Goal: Task Accomplishment & Management: Use online tool/utility

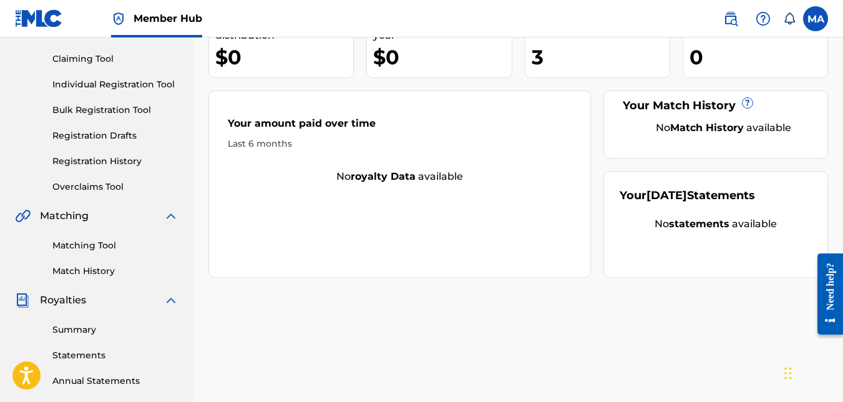
scroll to position [62, 0]
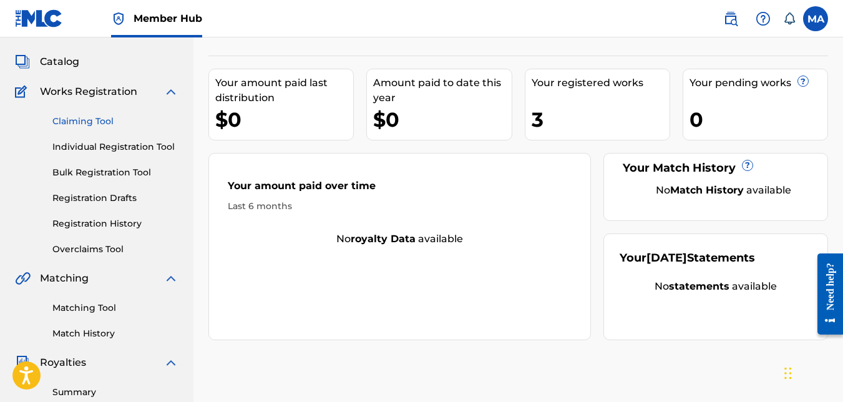
click at [96, 122] on link "Claiming Tool" at bounding box center [115, 121] width 126 height 13
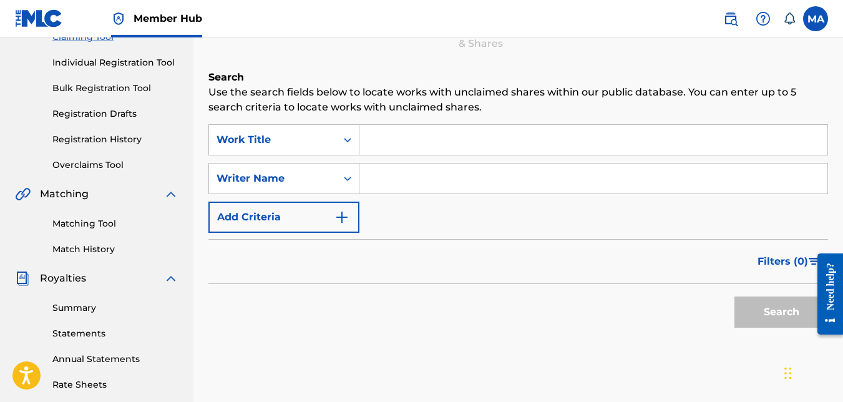
scroll to position [125, 0]
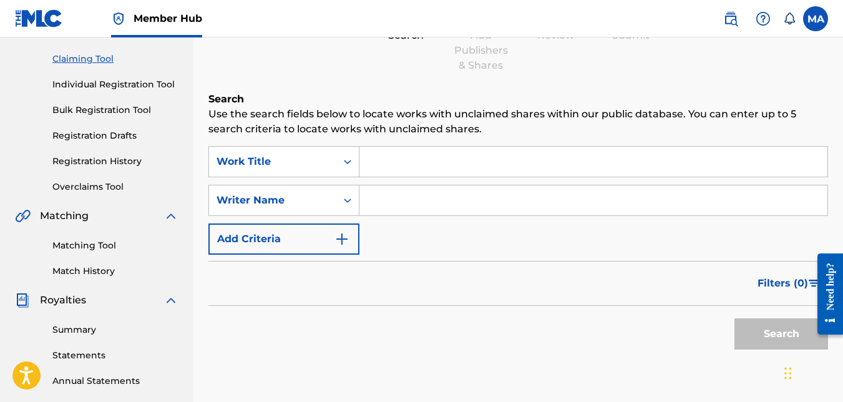
click at [412, 156] on input "Search Form" at bounding box center [594, 162] width 468 height 30
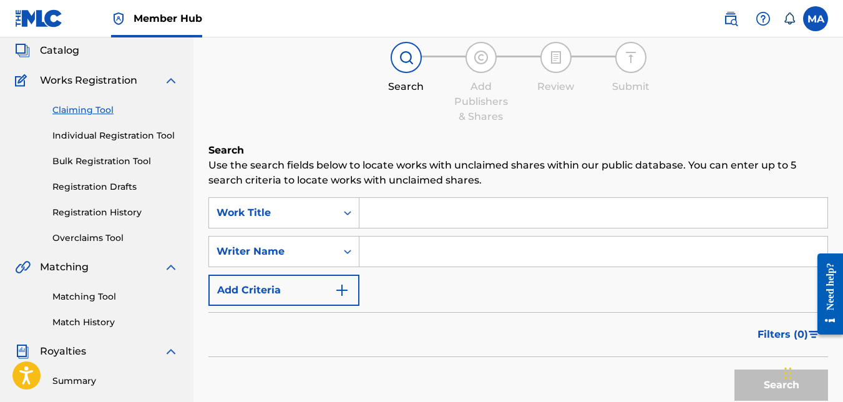
scroll to position [0, 0]
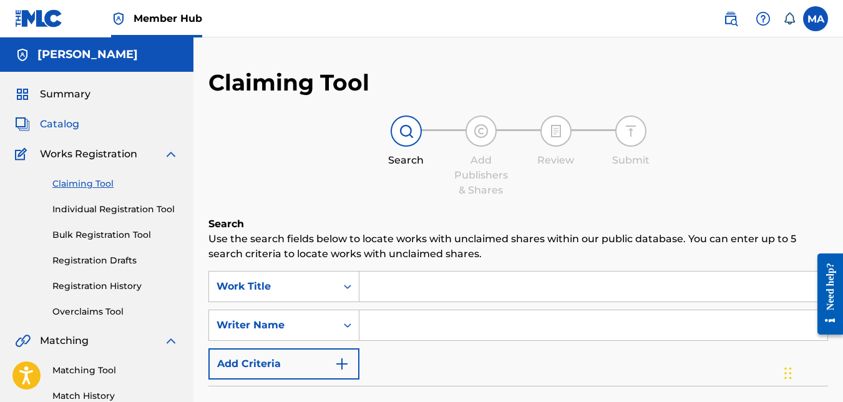
click at [54, 120] on span "Catalog" at bounding box center [59, 124] width 39 height 15
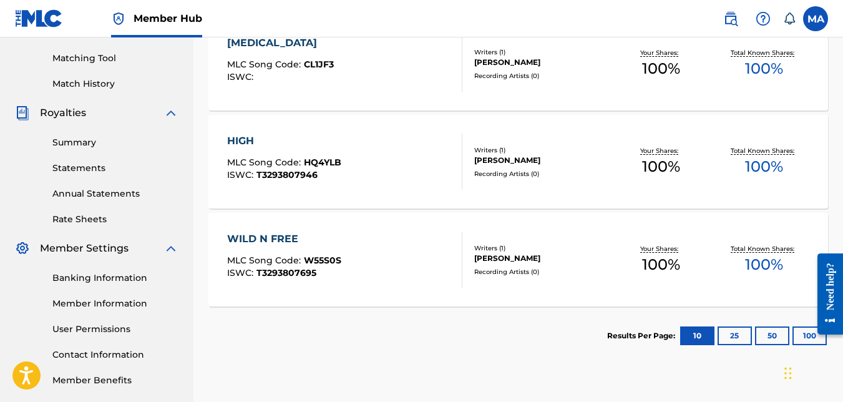
scroll to position [250, 0]
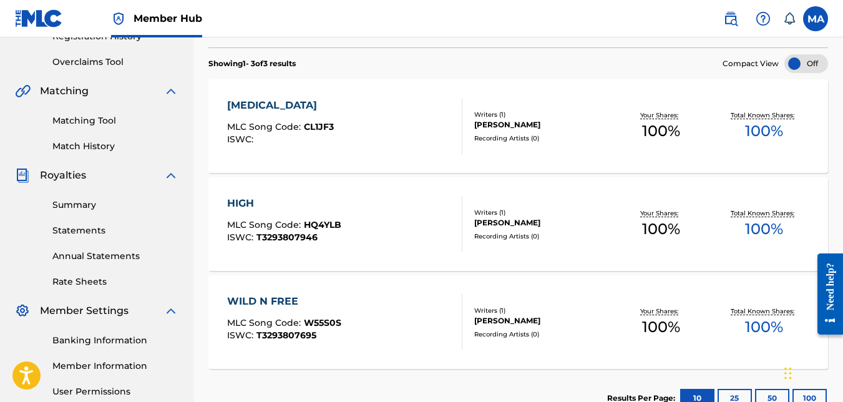
click at [542, 230] on div "Writers ( 1 ) [PERSON_NAME] Recording Artists ( 0 )" at bounding box center [536, 224] width 147 height 33
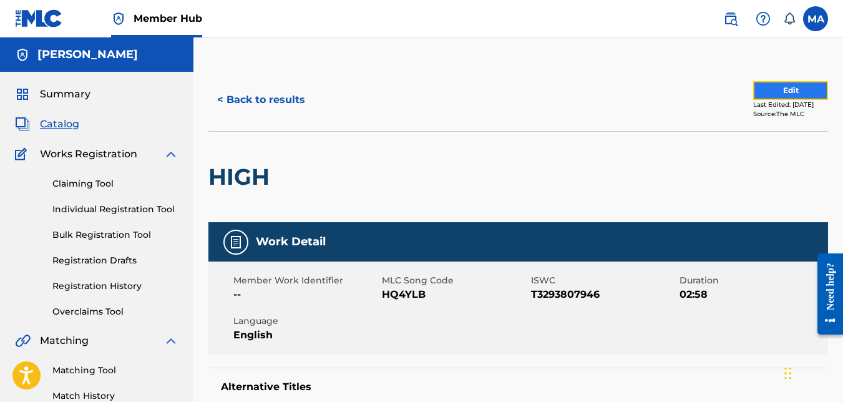
click at [789, 92] on button "Edit" at bounding box center [790, 90] width 75 height 19
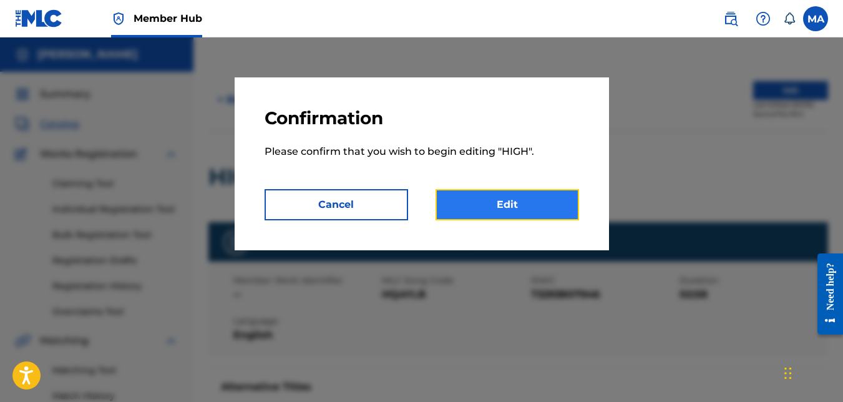
click at [557, 202] on link "Edit" at bounding box center [508, 204] width 144 height 31
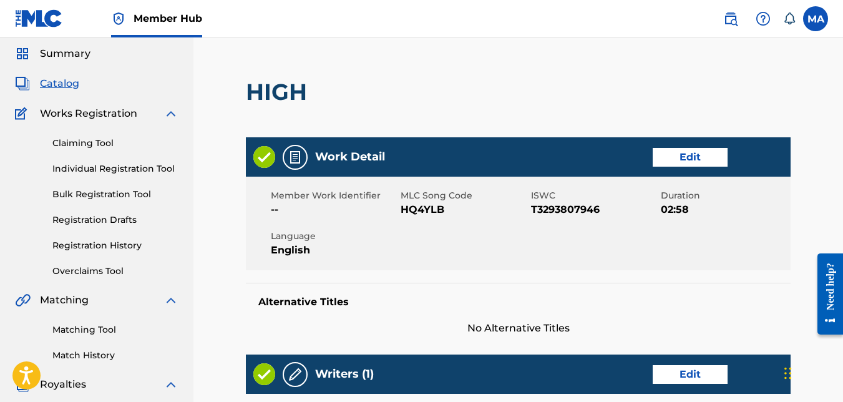
scroll to position [62, 0]
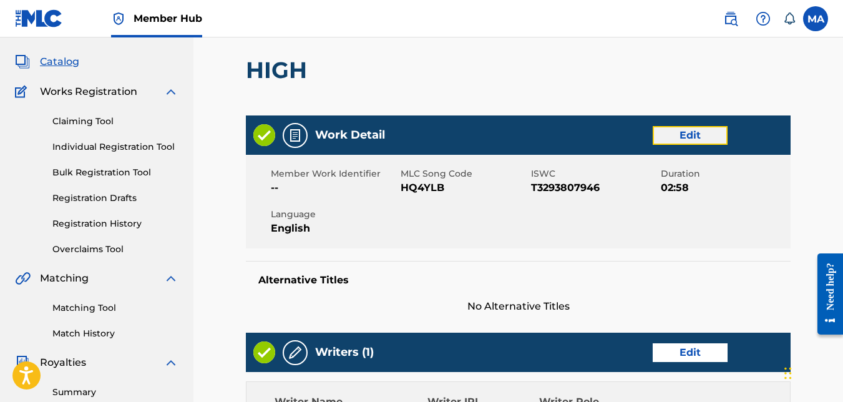
click at [683, 140] on link "Edit" at bounding box center [690, 135] width 75 height 19
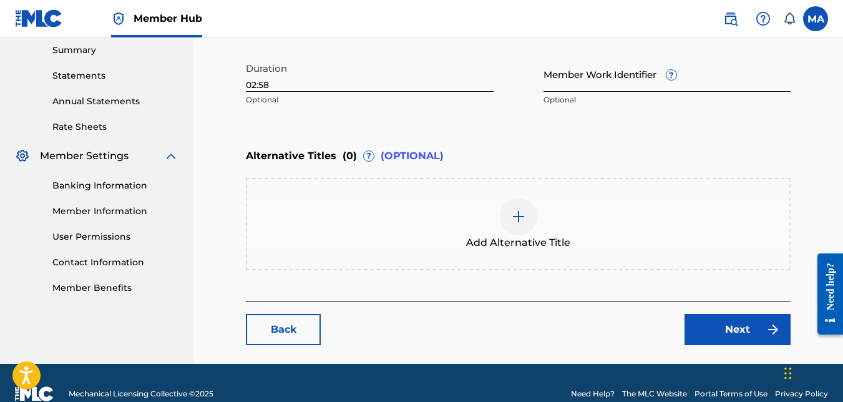
scroll to position [426, 0]
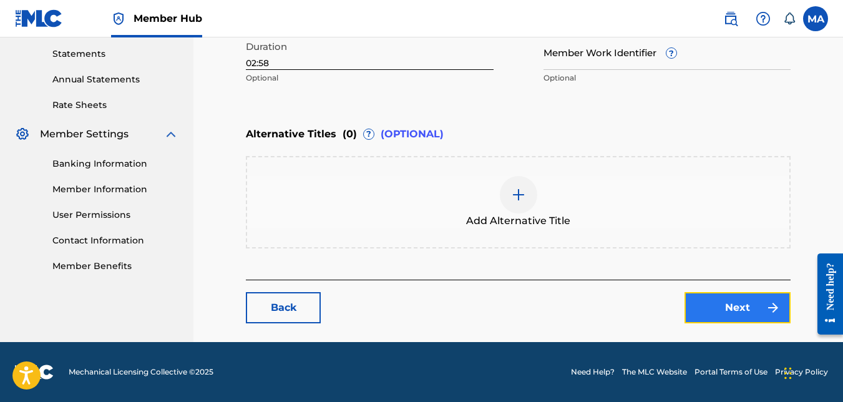
click at [755, 308] on link "Next" at bounding box center [738, 307] width 106 height 31
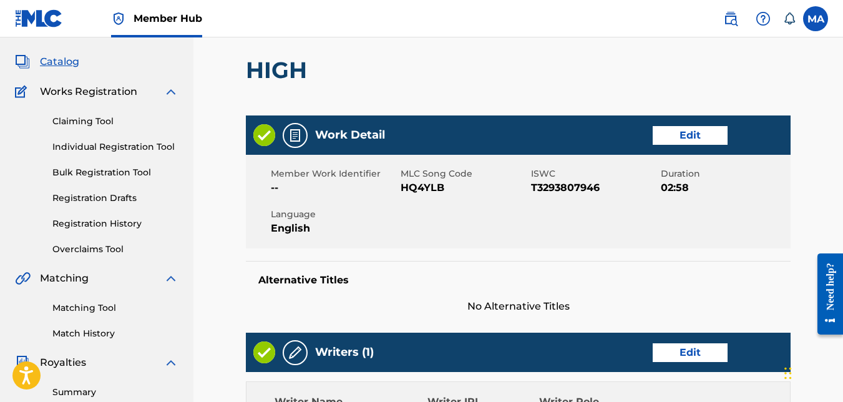
scroll to position [125, 0]
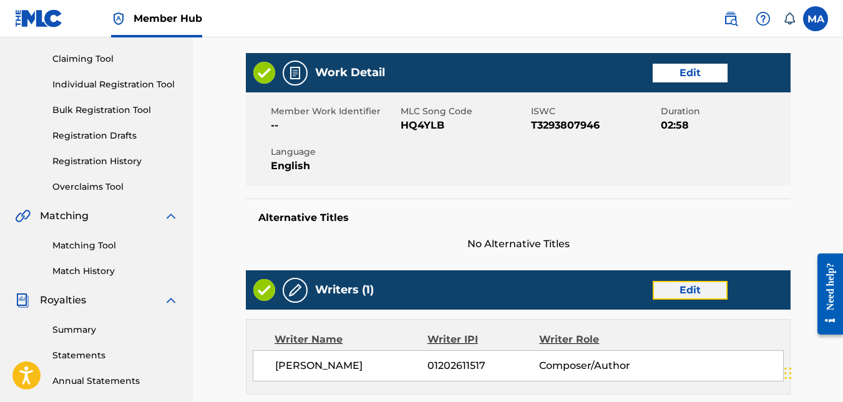
click at [699, 288] on link "Edit" at bounding box center [690, 290] width 75 height 19
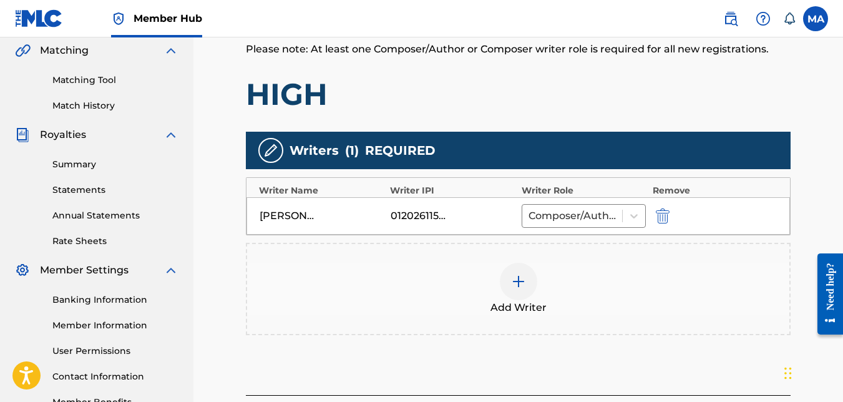
scroll to position [312, 0]
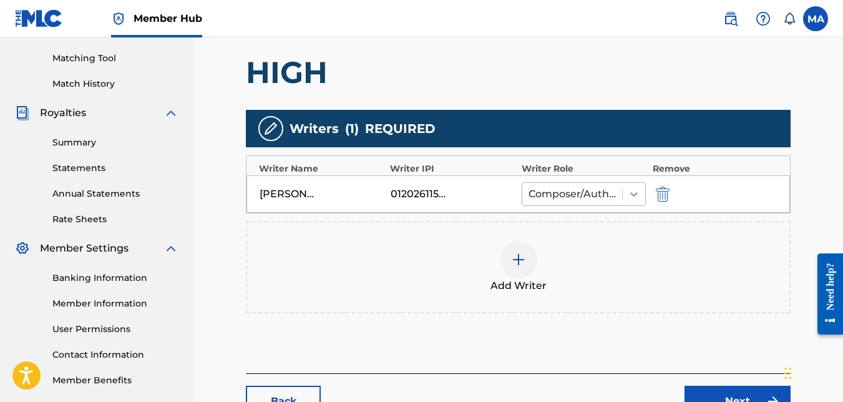
click at [632, 195] on icon at bounding box center [634, 194] width 12 height 12
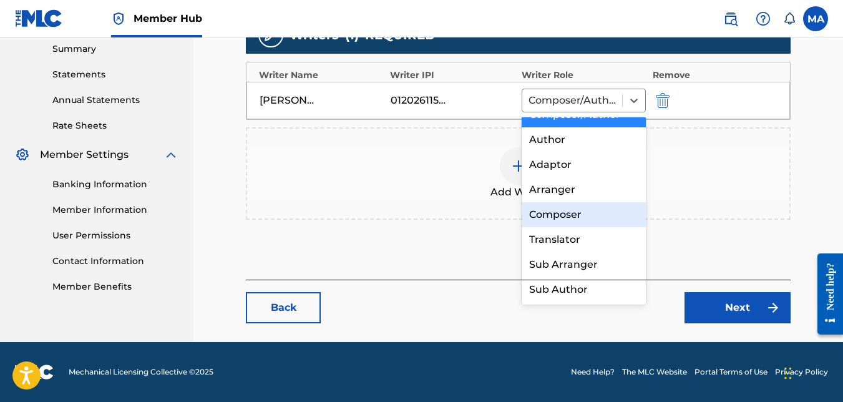
scroll to position [0, 0]
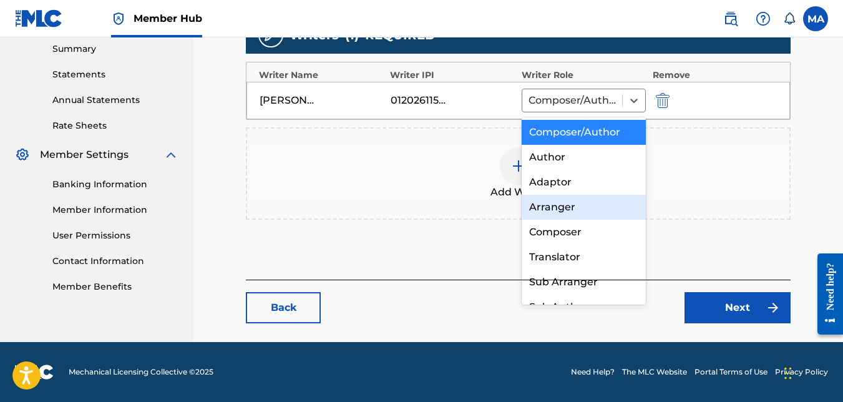
click at [757, 180] on div "Add Writer" at bounding box center [518, 173] width 542 height 52
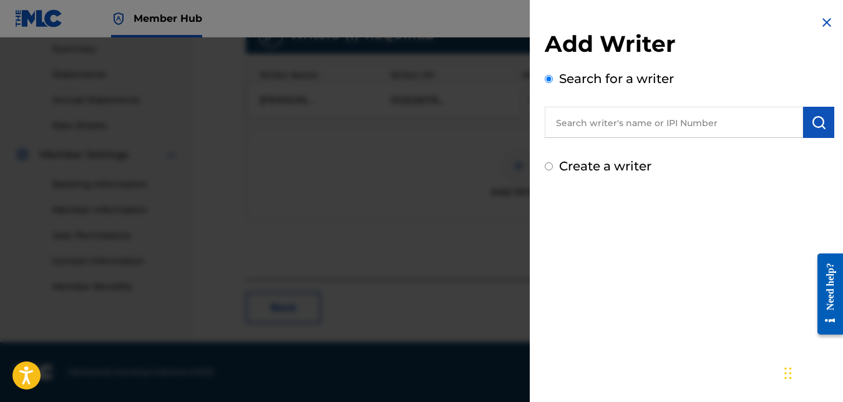
click at [820, 22] on img at bounding box center [827, 22] width 15 height 15
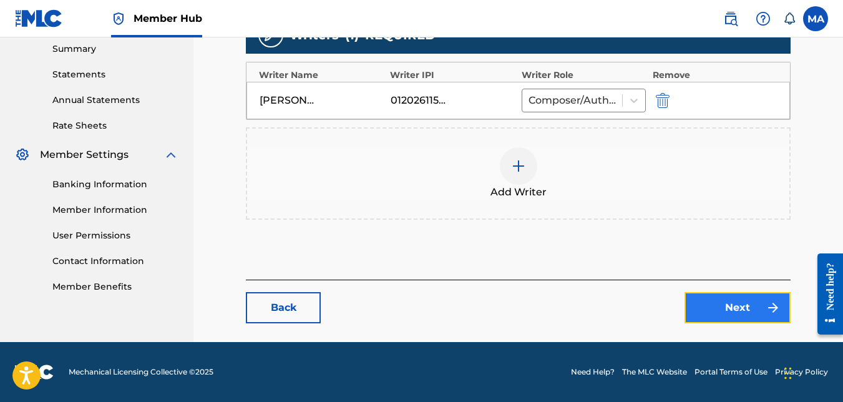
click at [740, 303] on link "Next" at bounding box center [738, 307] width 106 height 31
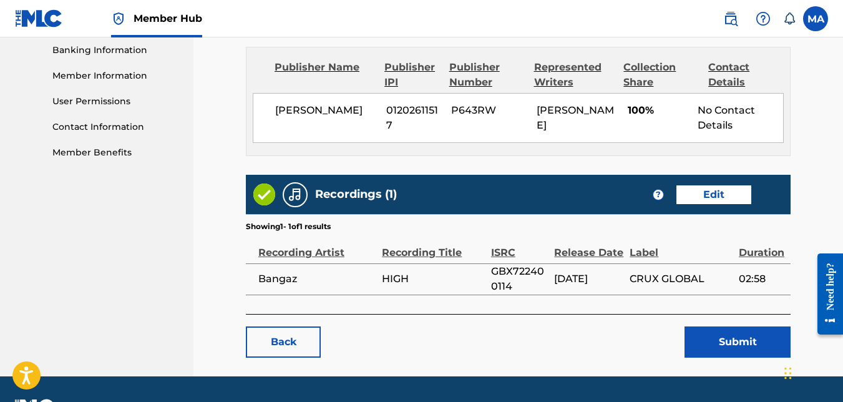
scroll to position [562, 0]
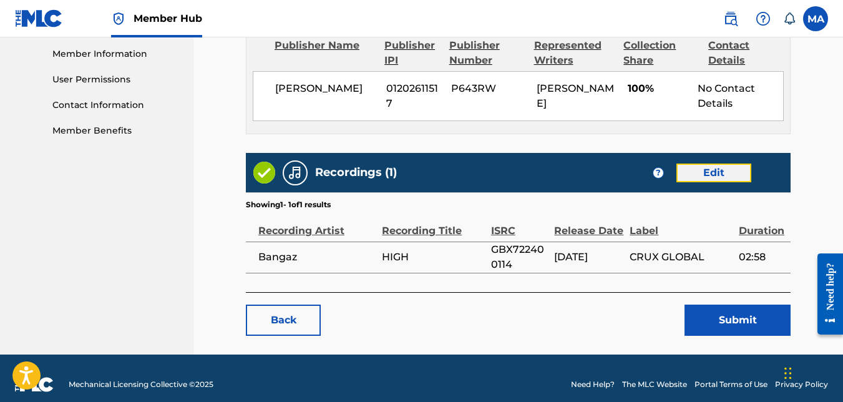
click at [700, 172] on link "Edit" at bounding box center [714, 173] width 75 height 19
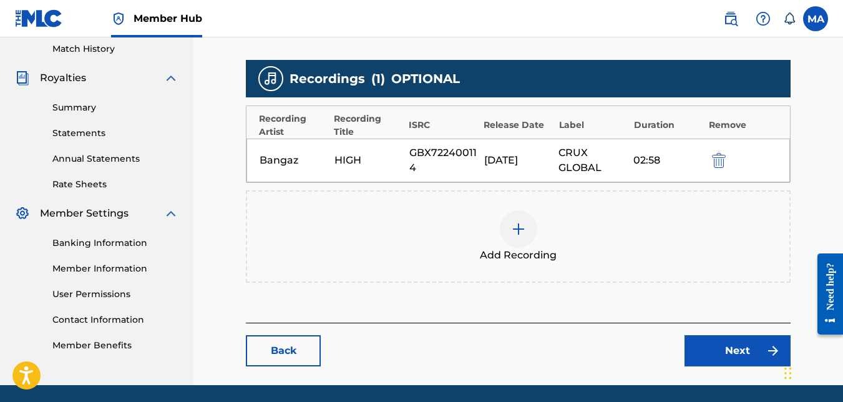
scroll to position [328, 0]
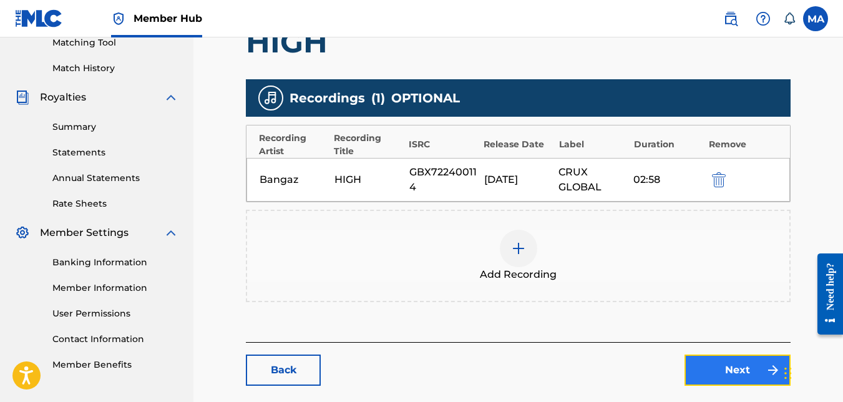
click at [723, 364] on link "Next" at bounding box center [738, 370] width 106 height 31
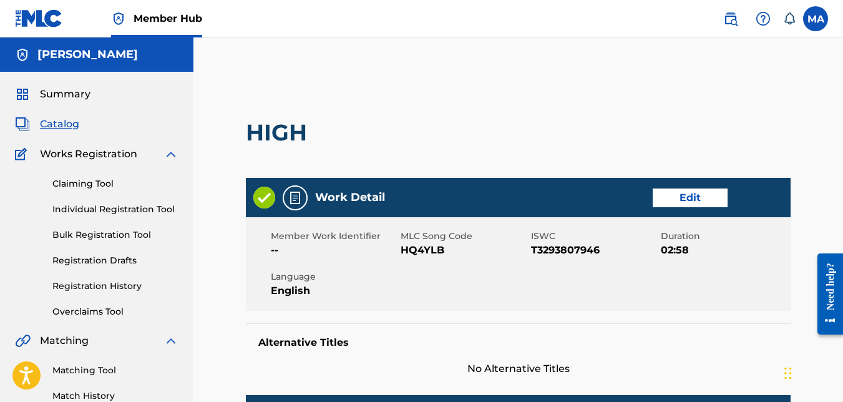
click at [47, 122] on span "Catalog" at bounding box center [59, 124] width 39 height 15
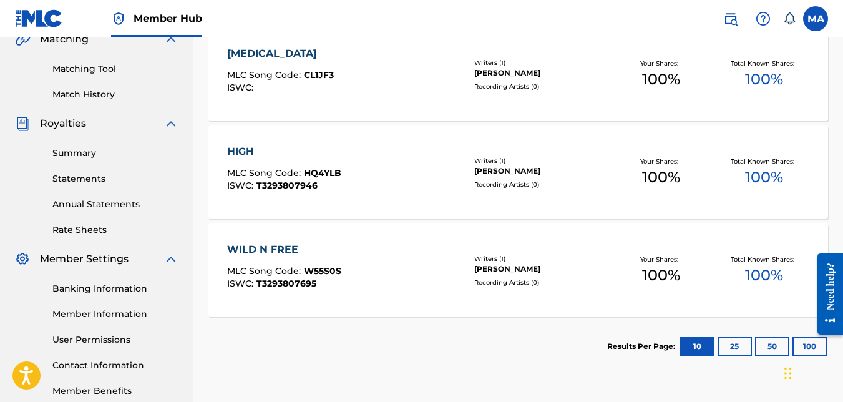
scroll to position [312, 0]
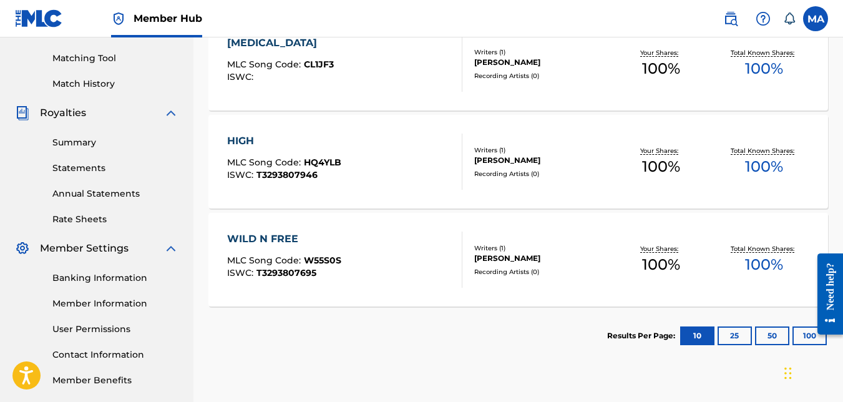
click at [559, 246] on div "Writers ( 1 )" at bounding box center [541, 247] width 135 height 9
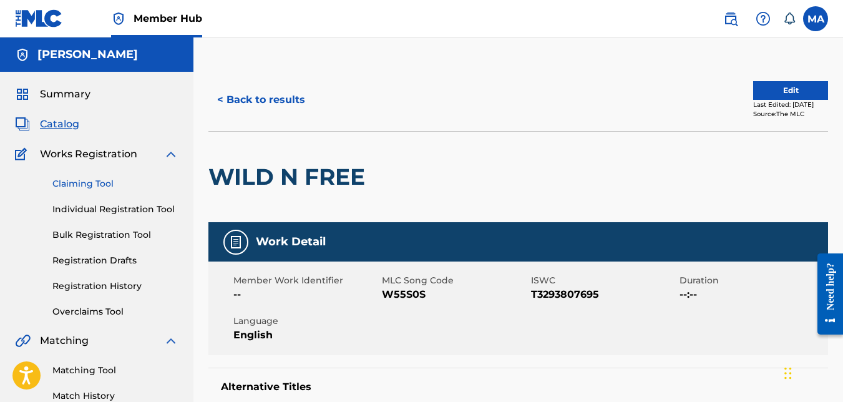
click at [82, 179] on link "Claiming Tool" at bounding box center [115, 183] width 126 height 13
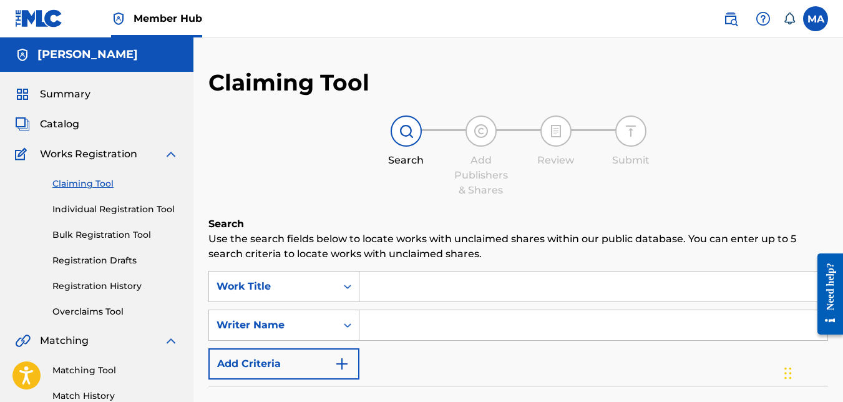
click at [423, 287] on input "Search Form" at bounding box center [594, 287] width 468 height 30
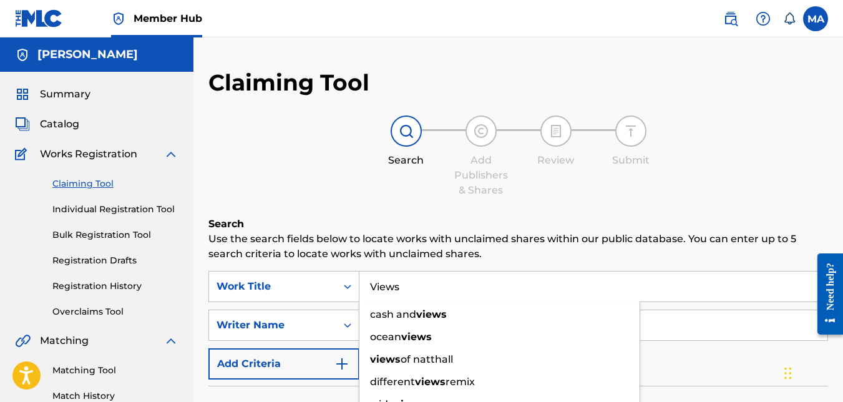
type input "Views"
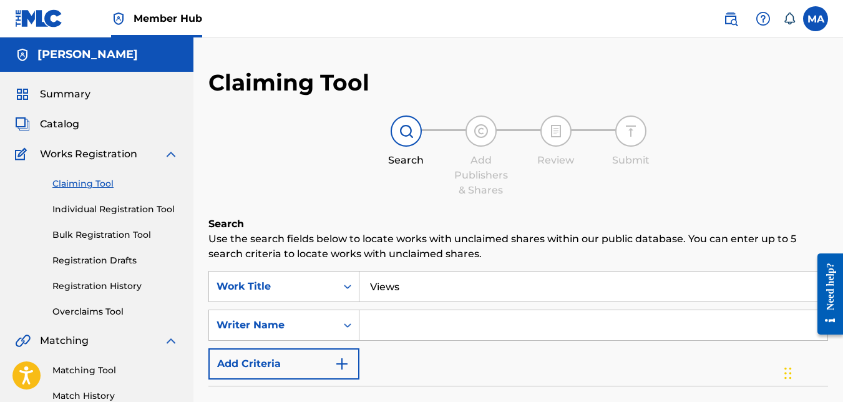
click at [422, 318] on input "Search Form" at bounding box center [594, 325] width 468 height 30
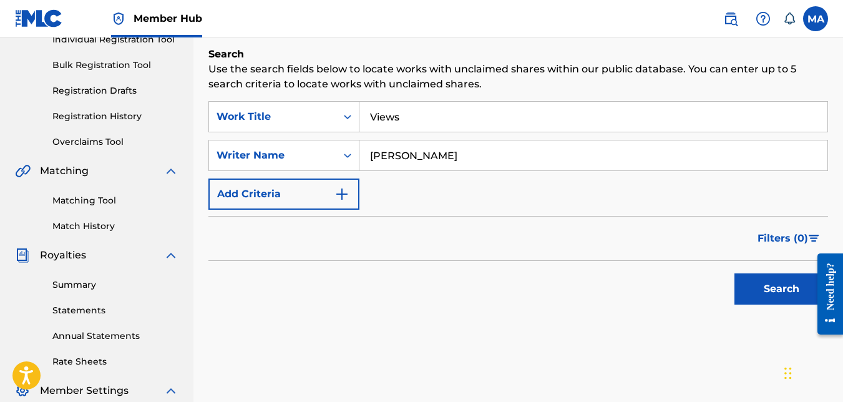
scroll to position [187, 0]
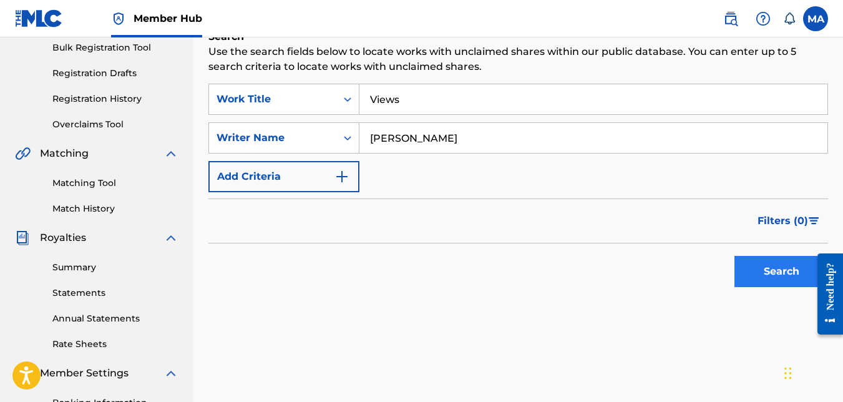
type input "[PERSON_NAME]"
click at [784, 267] on button "Search" at bounding box center [782, 271] width 94 height 31
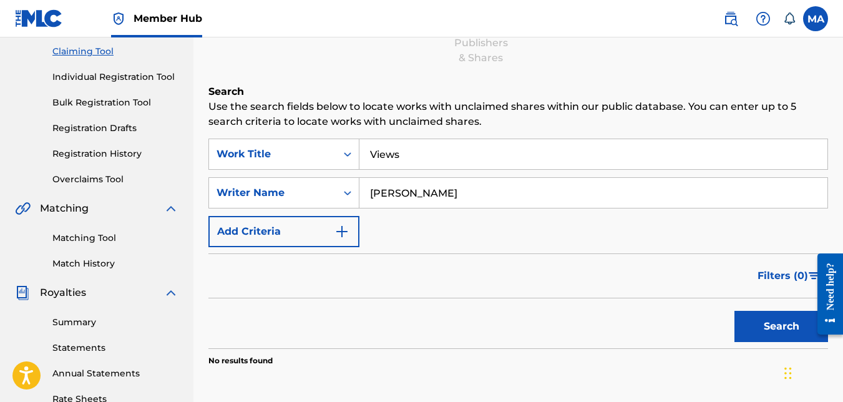
scroll to position [125, 0]
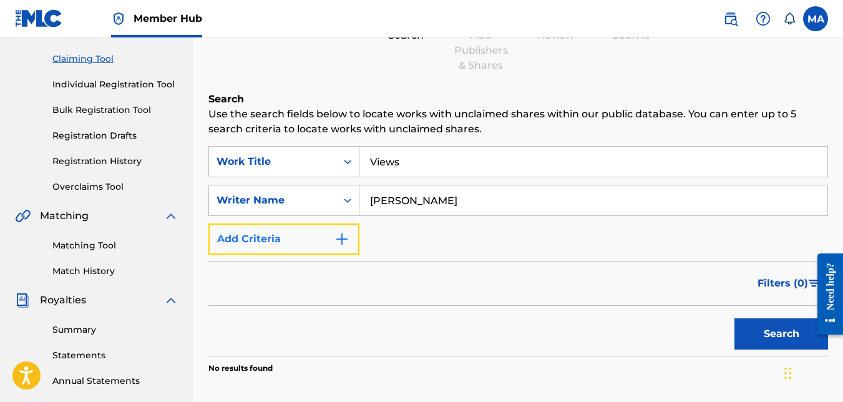
click at [292, 233] on button "Add Criteria" at bounding box center [283, 238] width 151 height 31
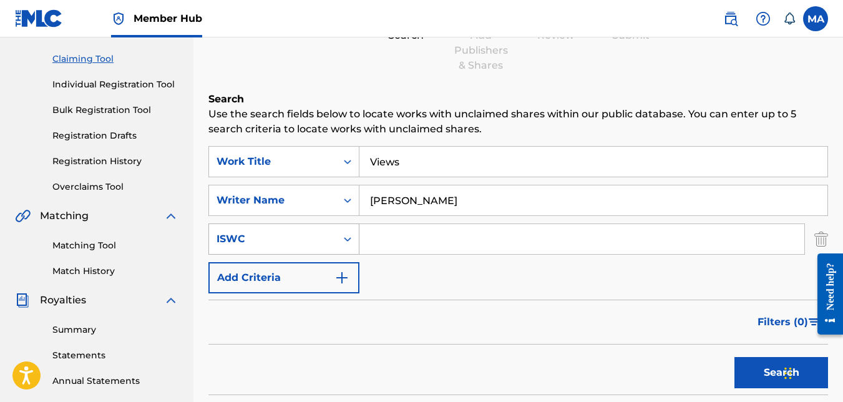
click at [331, 240] on div "ISWC" at bounding box center [272, 239] width 127 height 24
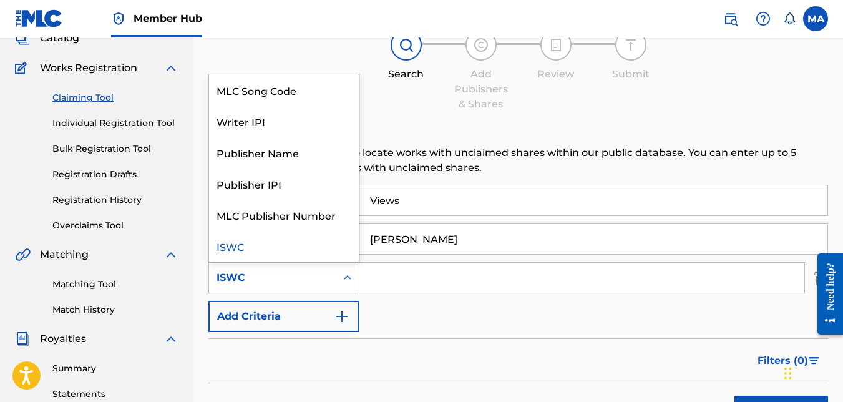
scroll to position [62, 0]
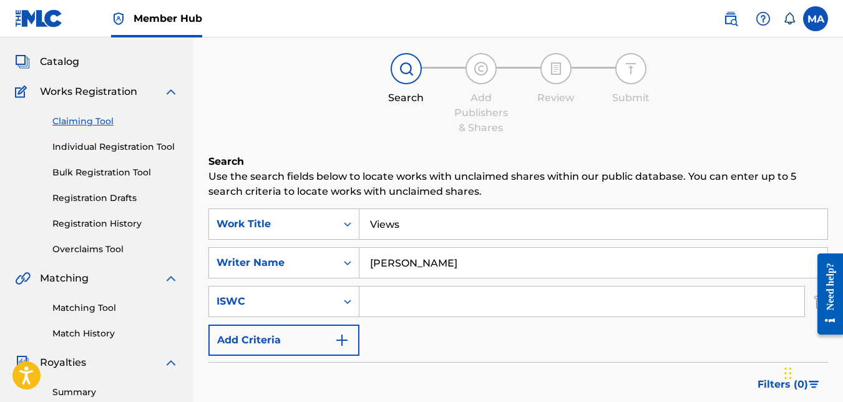
click at [434, 283] on div "SearchWithCriteriaf0f58fb4-854d-4f2e-aceb-69b0db09f092 Work Title Views SearchW…" at bounding box center [518, 281] width 620 height 147
click at [456, 220] on input "Views" at bounding box center [594, 224] width 468 height 30
type input "V"
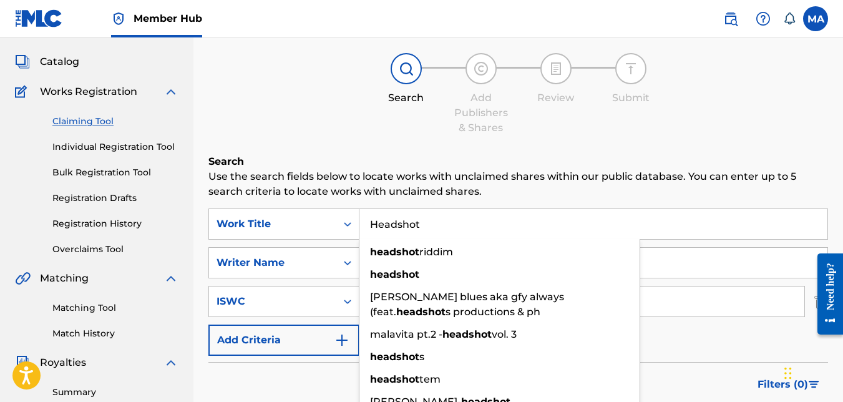
type input "Headshot"
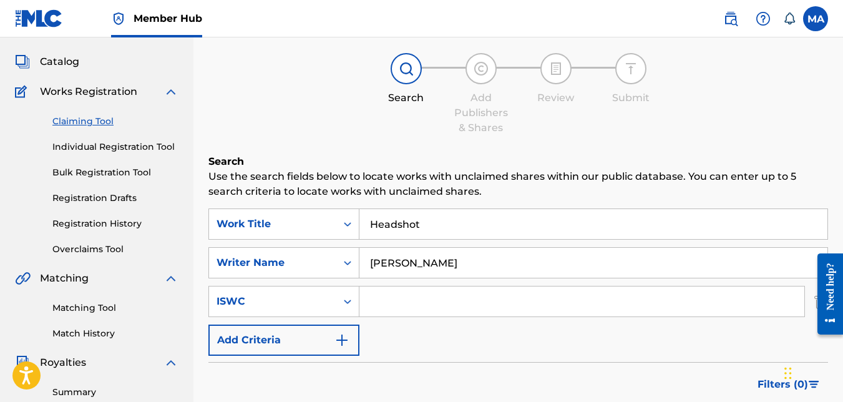
click at [690, 262] on input "[PERSON_NAME]" at bounding box center [594, 263] width 468 height 30
type input "[PERSON_NAME]"
click at [448, 310] on input "Search Form" at bounding box center [582, 302] width 445 height 30
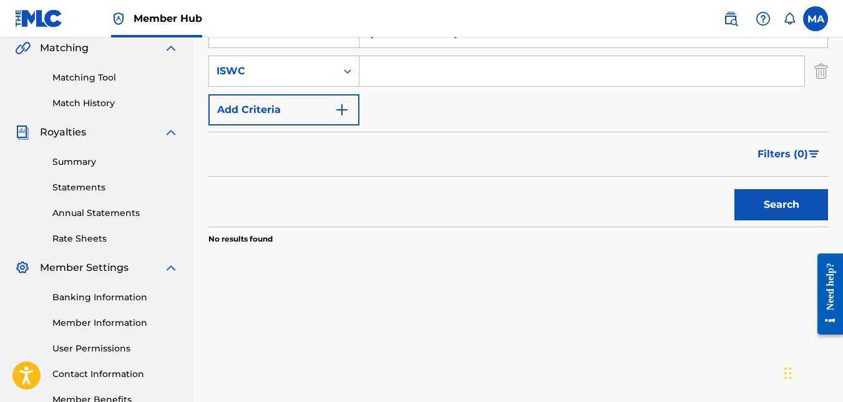
scroll to position [312, 0]
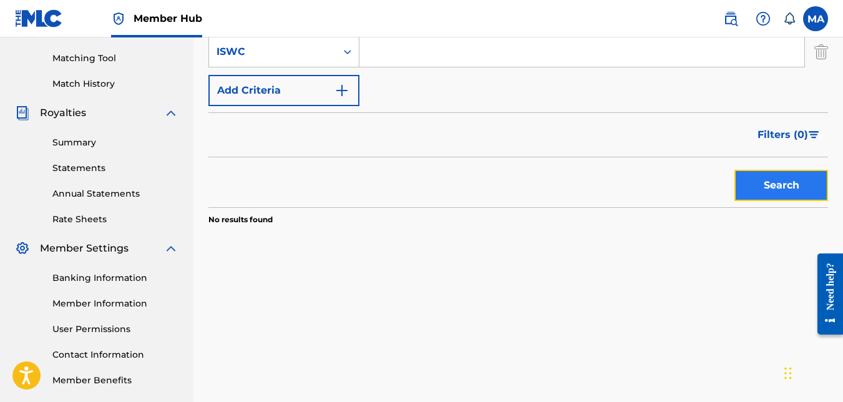
click at [788, 185] on button "Search" at bounding box center [782, 185] width 94 height 31
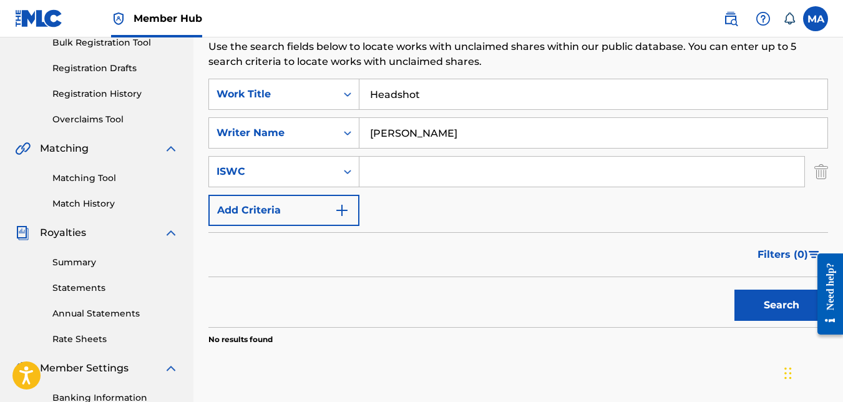
scroll to position [187, 0]
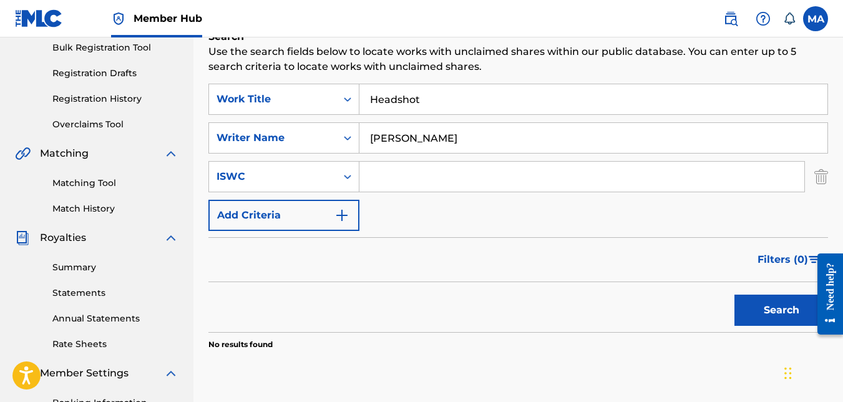
click at [561, 150] on input "[PERSON_NAME]" at bounding box center [594, 138] width 468 height 30
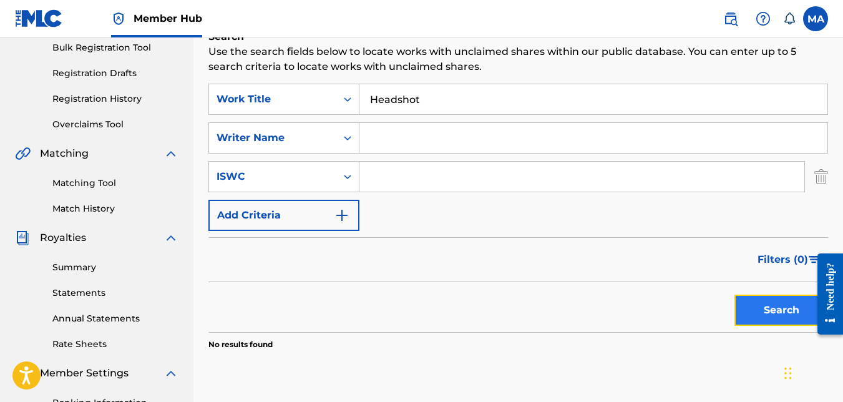
click at [792, 305] on button "Search" at bounding box center [782, 310] width 94 height 31
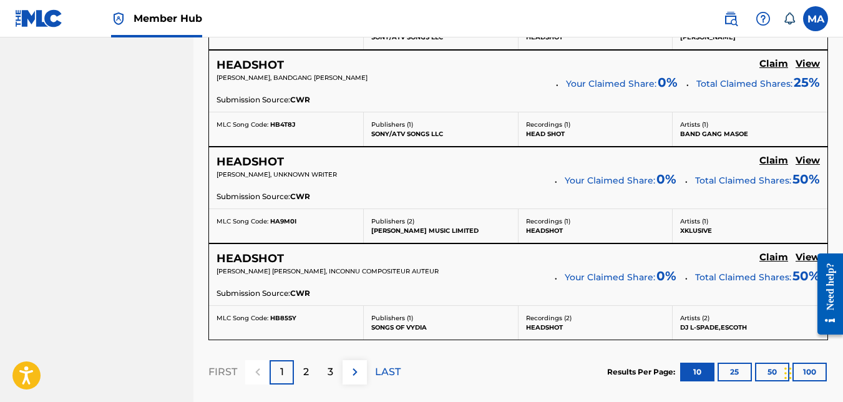
scroll to position [1292, 0]
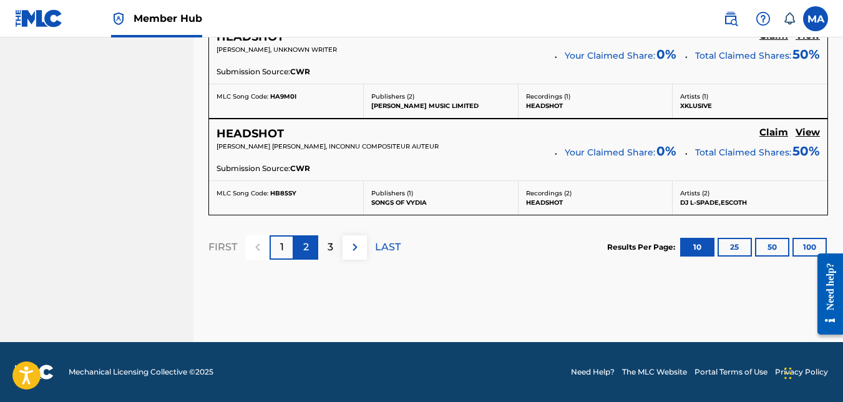
click at [299, 248] on div "2" at bounding box center [306, 247] width 24 height 24
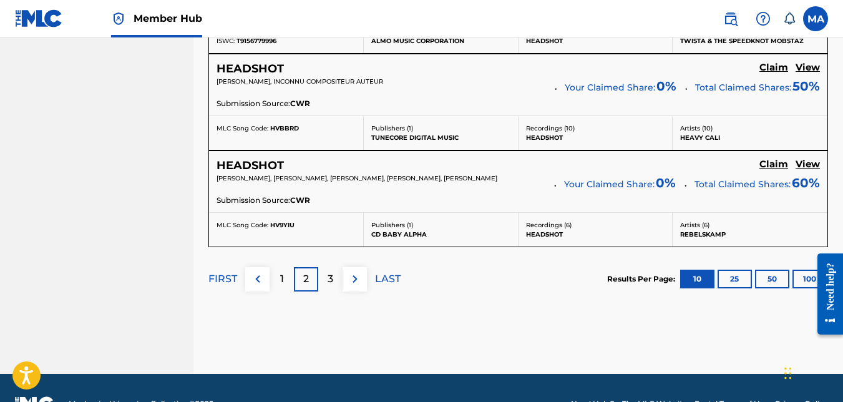
scroll to position [1278, 0]
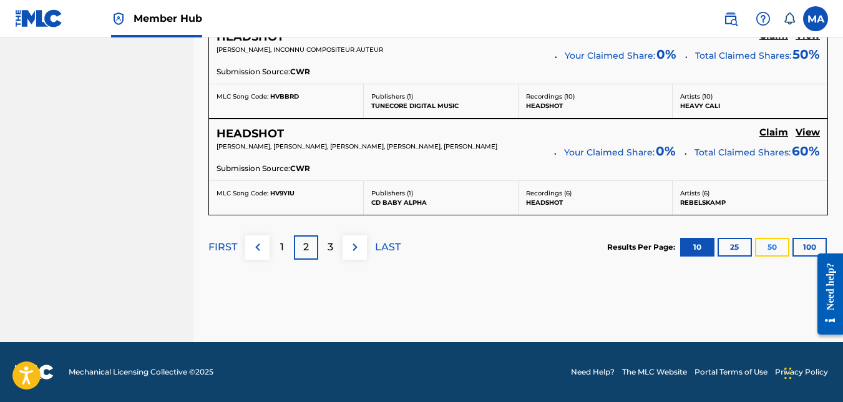
click at [770, 250] on button "50" at bounding box center [772, 247] width 34 height 19
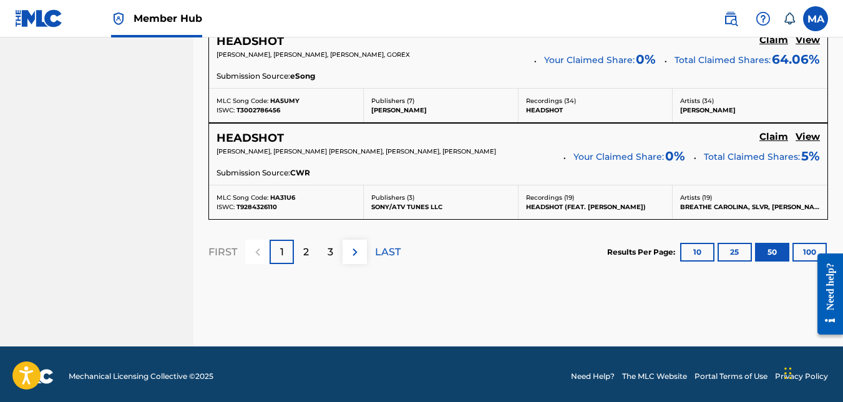
scroll to position [5154, 0]
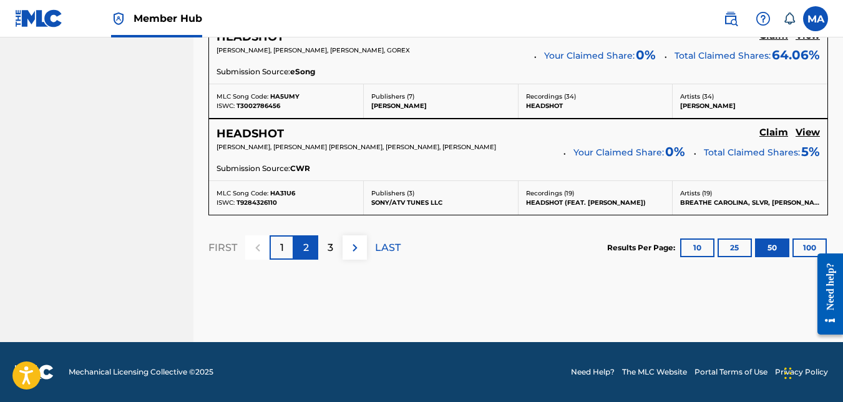
click at [302, 259] on div "2" at bounding box center [306, 247] width 24 height 24
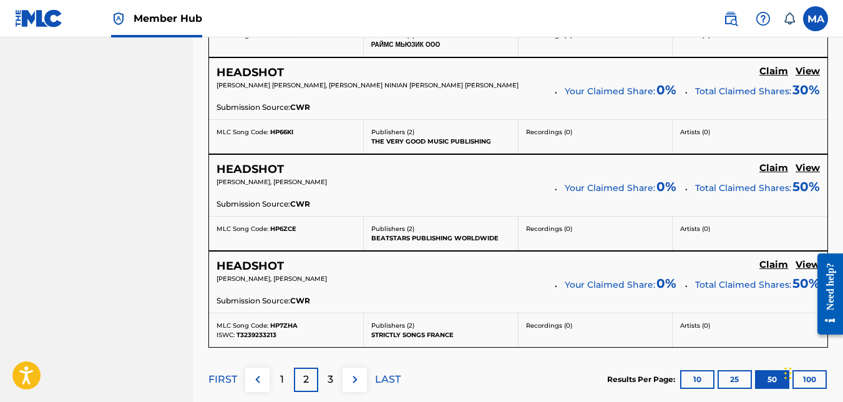
scroll to position [5104, 0]
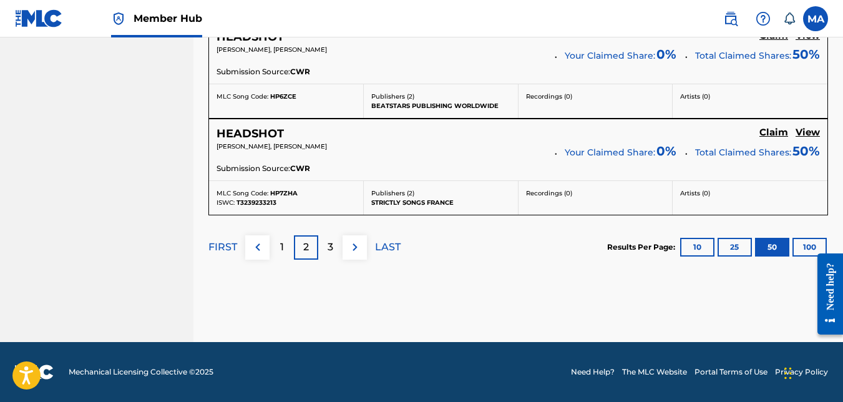
click at [808, 252] on div at bounding box center [825, 293] width 35 height 91
click at [803, 245] on button "100" at bounding box center [810, 247] width 34 height 19
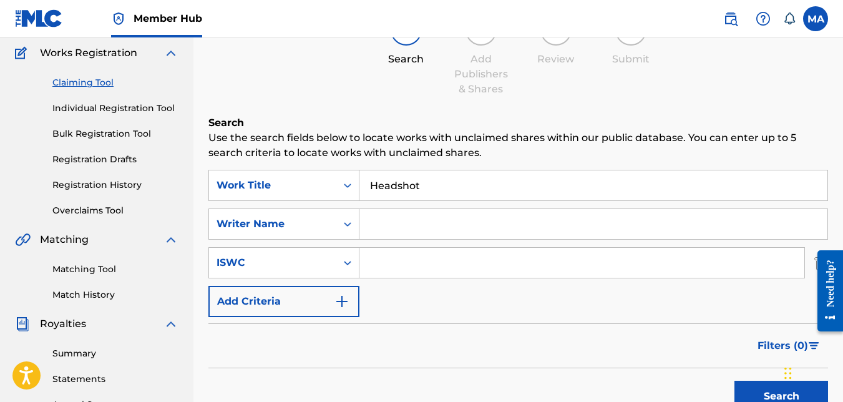
scroll to position [60, 0]
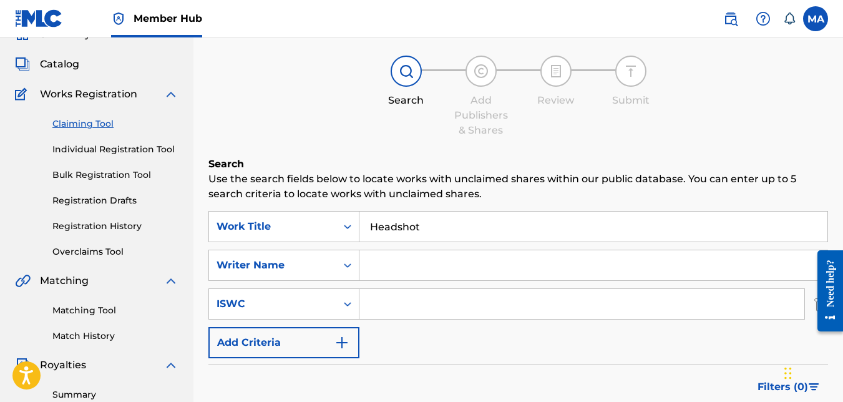
click at [446, 223] on input "Headshot" at bounding box center [594, 227] width 468 height 30
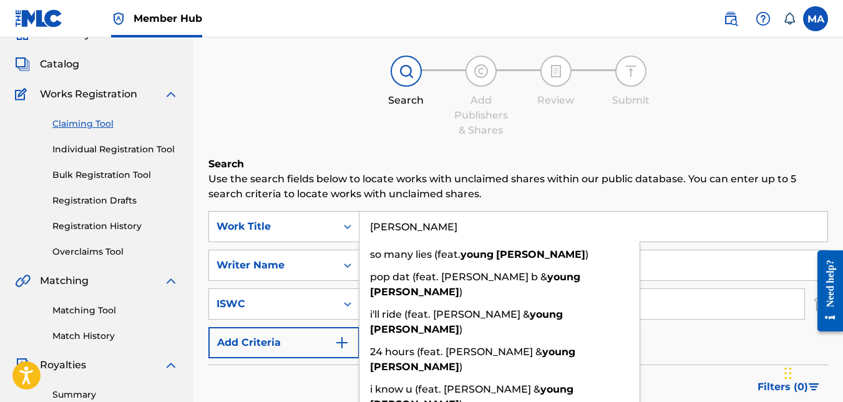
type input "[PERSON_NAME]"
click at [674, 264] on input "Search Form" at bounding box center [594, 265] width 468 height 30
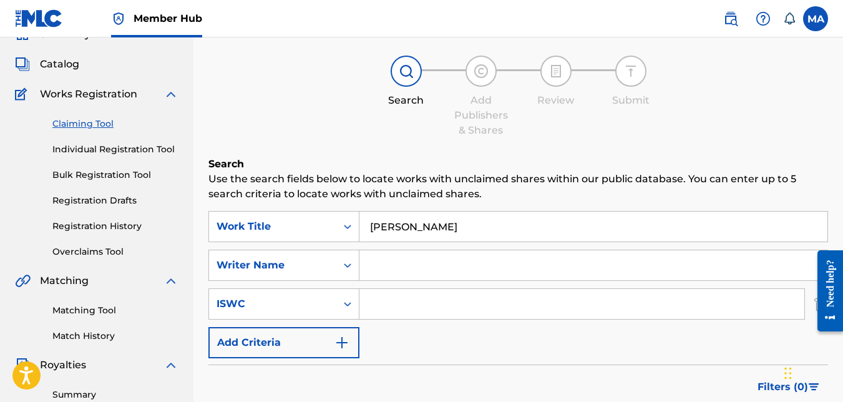
type input "[PERSON_NAME]"
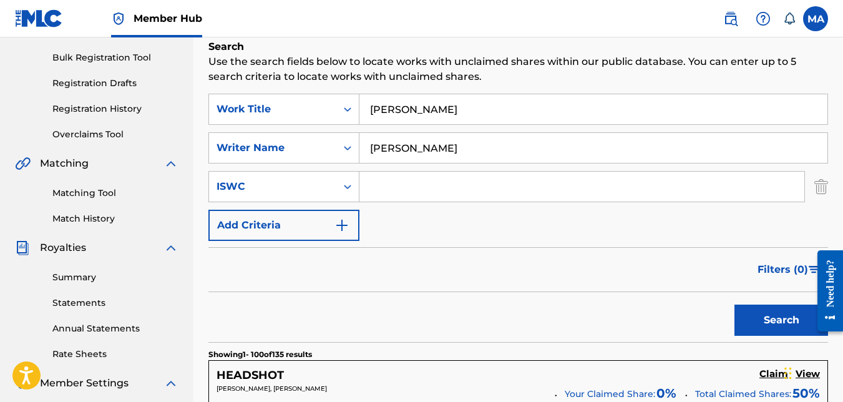
scroll to position [185, 0]
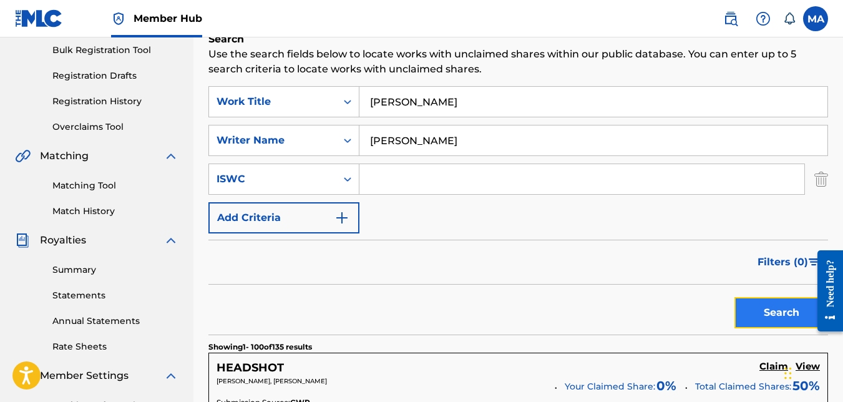
click at [794, 313] on button "Search" at bounding box center [782, 312] width 94 height 31
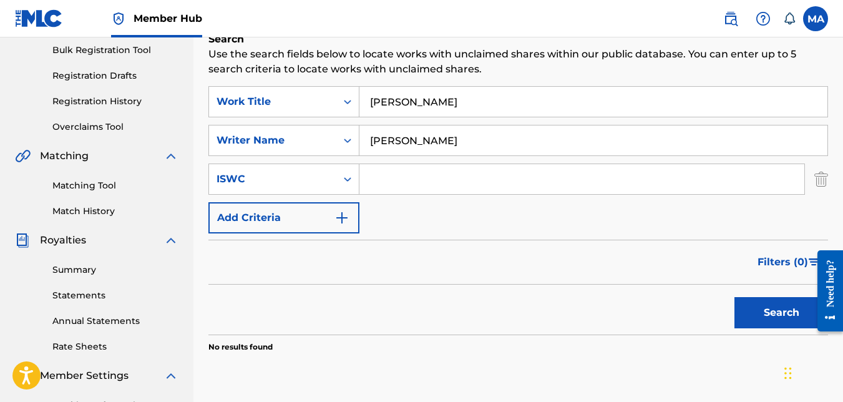
click at [569, 134] on input "[PERSON_NAME]" at bounding box center [594, 140] width 468 height 30
type input "Bangaz"
click at [770, 312] on button "Search" at bounding box center [782, 312] width 94 height 31
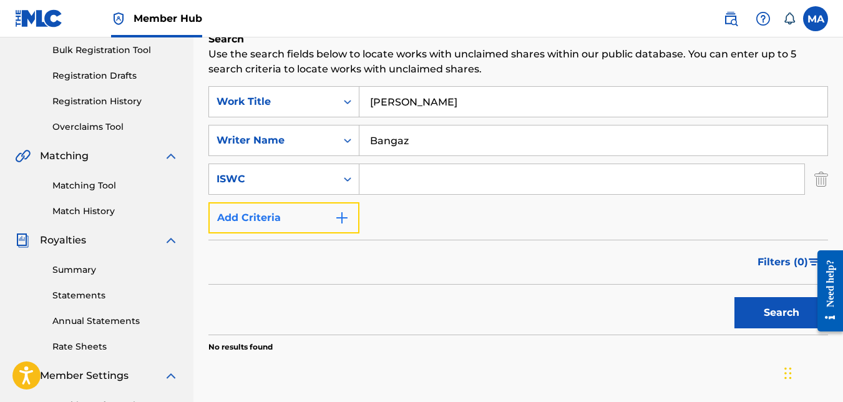
click at [318, 222] on button "Add Criteria" at bounding box center [283, 217] width 151 height 31
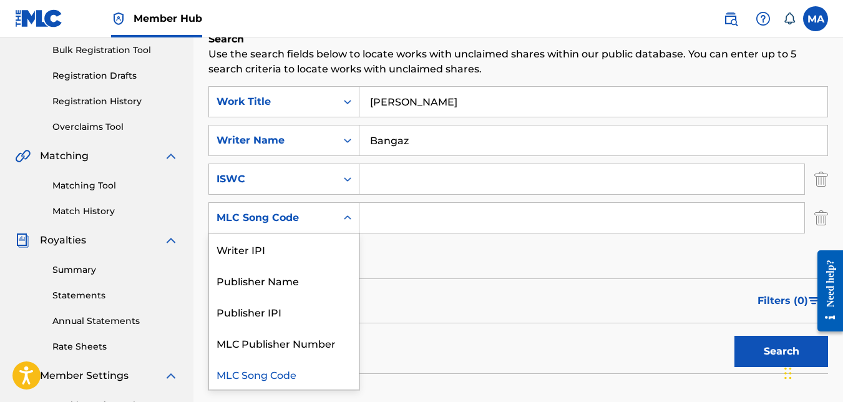
click at [323, 212] on div "MLC Song Code" at bounding box center [273, 217] width 112 height 15
click at [350, 250] on div "Writer IPI" at bounding box center [284, 248] width 150 height 31
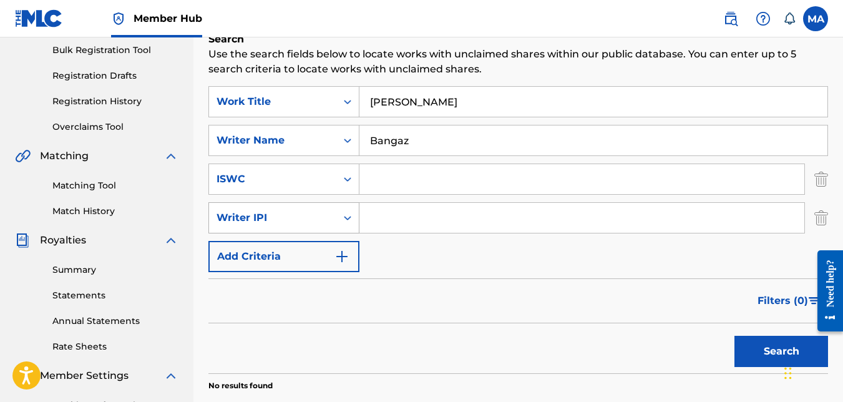
click at [349, 220] on icon "Search Form" at bounding box center [347, 218] width 12 height 12
click at [431, 219] on input "Search Form" at bounding box center [582, 218] width 445 height 30
click at [459, 139] on input "Bangaz" at bounding box center [594, 140] width 468 height 30
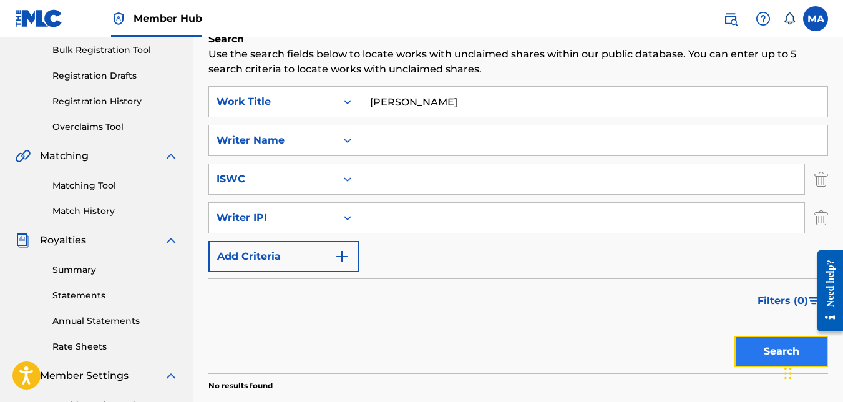
click at [764, 350] on button "Search" at bounding box center [782, 351] width 94 height 31
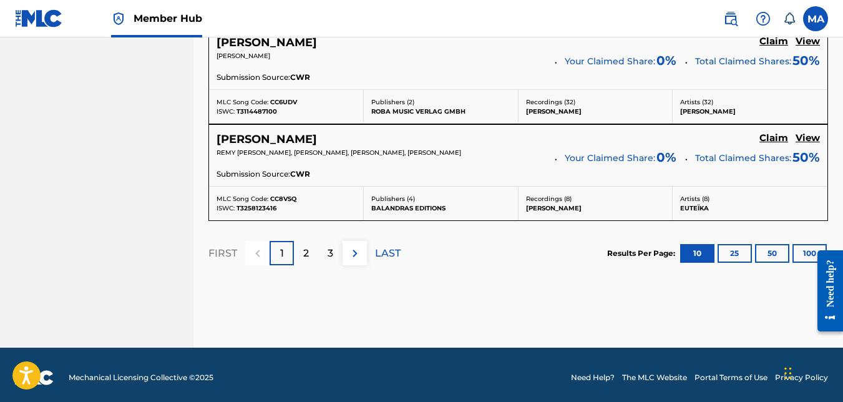
scroll to position [1328, 0]
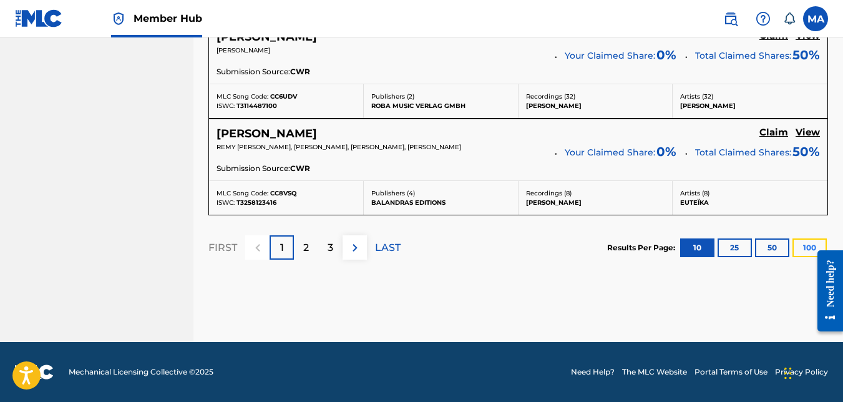
click at [798, 243] on button "100" at bounding box center [810, 247] width 34 height 19
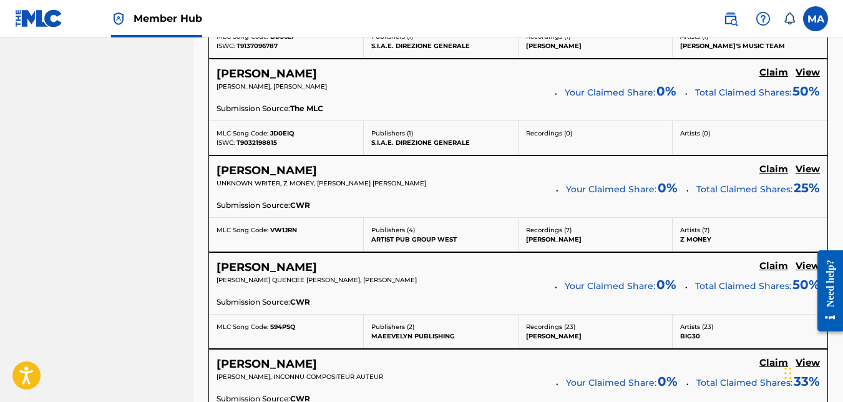
scroll to position [9581, 0]
